Goal: Information Seeking & Learning: Understand process/instructions

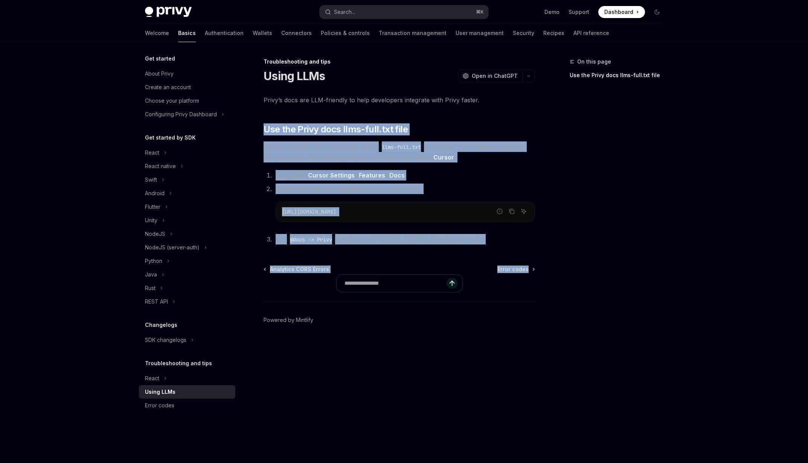
drag, startPoint x: 347, startPoint y: 129, endPoint x: 391, endPoint y: 286, distance: 162.6
click at [391, 286] on div "Troubleshooting and tips Using LLMs OpenAI Open in ChatGPT OpenAI Open in ChatG…" at bounding box center [329, 260] width 416 height 406
click at [381, 242] on span "Use @docs -> Privy to reference [PERSON_NAME]’s docs in your code." at bounding box center [380, 240] width 208 height 8
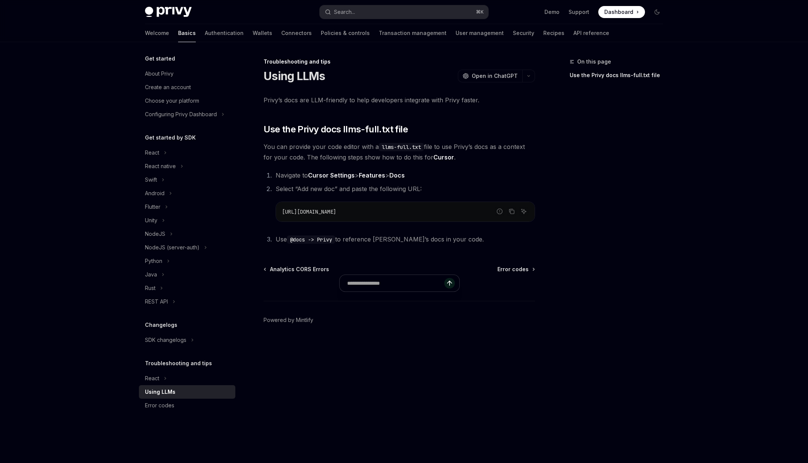
click at [381, 242] on span "Use @docs -> Privy to reference [PERSON_NAME]’s docs in your code." at bounding box center [380, 240] width 208 height 8
click at [382, 249] on div "Troubleshooting and tips Using LLMs OpenAI Open in ChatGPT OpenAI Open in ChatG…" at bounding box center [329, 260] width 416 height 406
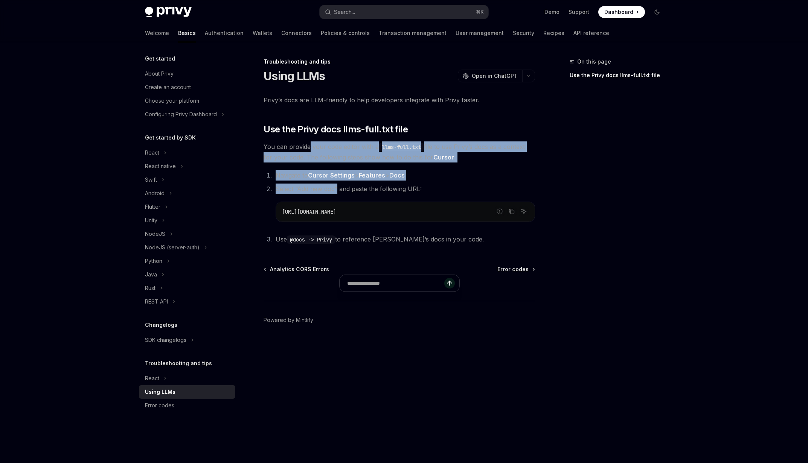
drag, startPoint x: 308, startPoint y: 149, endPoint x: 337, endPoint y: 189, distance: 48.9
click at [337, 189] on div "Privy’s docs are LLM-friendly to help developers integrate with Privy faster. ​…" at bounding box center [398, 170] width 271 height 150
click at [337, 189] on span "Select “Add new doc” and paste the following URL:" at bounding box center [349, 189] width 146 height 8
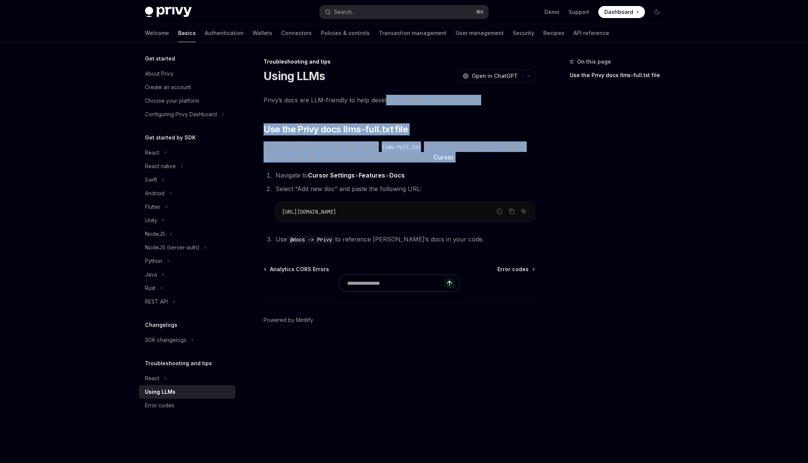
drag, startPoint x: 387, startPoint y: 121, endPoint x: 395, endPoint y: 163, distance: 43.3
click at [395, 163] on div "Privy’s docs are LLM-friendly to help developers integrate with Privy faster. ​…" at bounding box center [398, 170] width 271 height 150
